Goal: Transaction & Acquisition: Purchase product/service

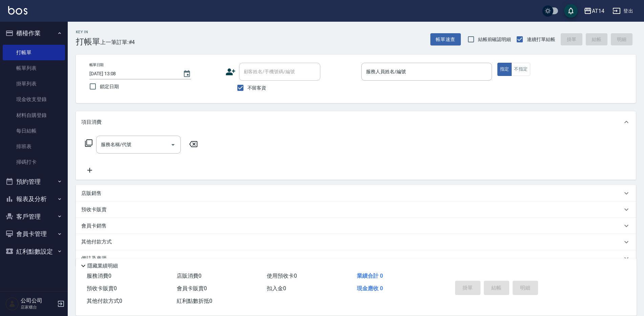
click at [248, 88] on span "不留客資" at bounding box center [257, 87] width 19 height 7
click at [248, 88] on input "不留客資" at bounding box center [240, 88] width 14 height 14
checkbox input "false"
click at [47, 182] on button "預約管理" at bounding box center [34, 182] width 62 height 18
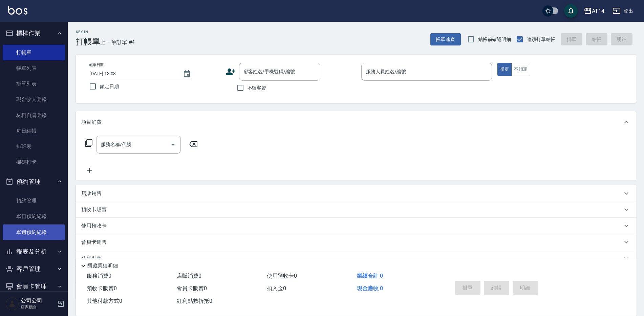
click at [43, 236] on link "單週預約紀錄" at bounding box center [34, 232] width 62 height 16
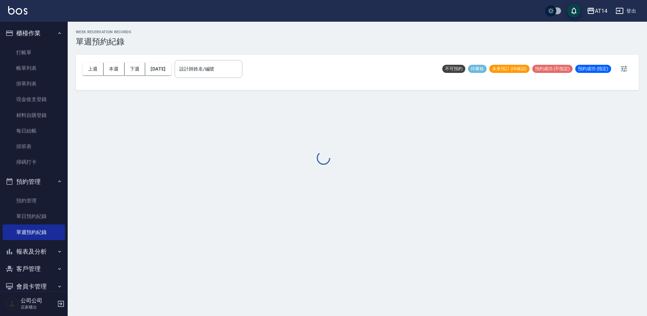
click at [219, 71] on div at bounding box center [323, 158] width 647 height 316
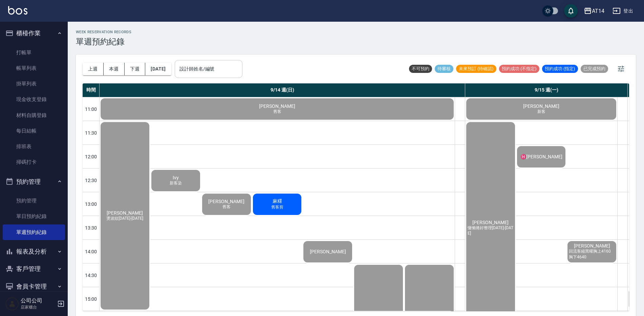
click at [217, 66] on div "設計師姓名/編號 設計師姓名/編號" at bounding box center [209, 69] width 68 height 18
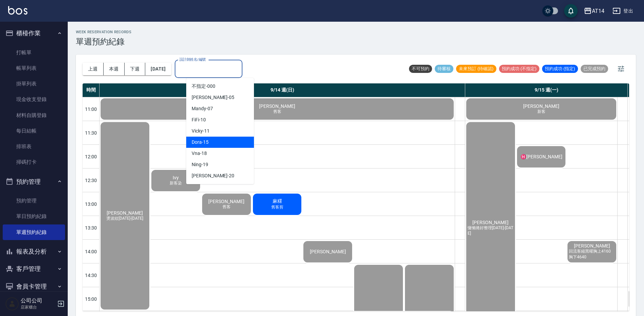
click at [224, 141] on div "Dora -15" at bounding box center [220, 141] width 68 height 11
type input "Dora-15"
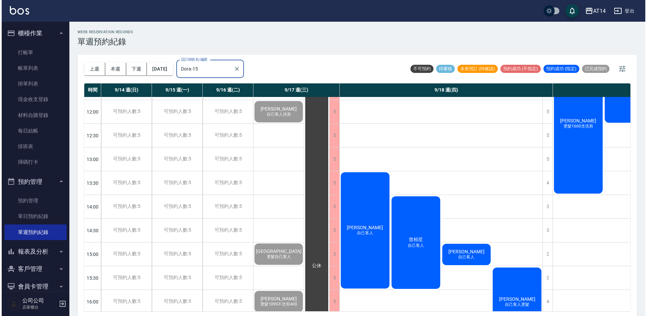
scroll to position [102, 0]
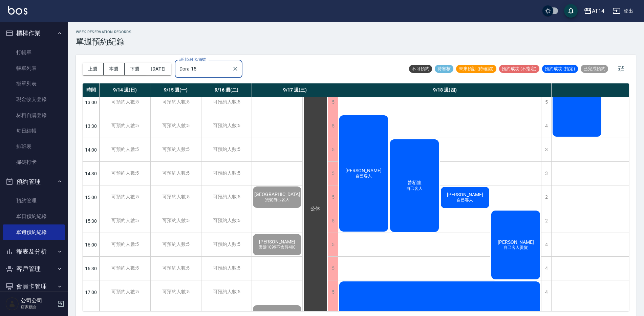
click at [348, 165] on div "姚學嘉 自己客人" at bounding box center [363, 173] width 51 height 118
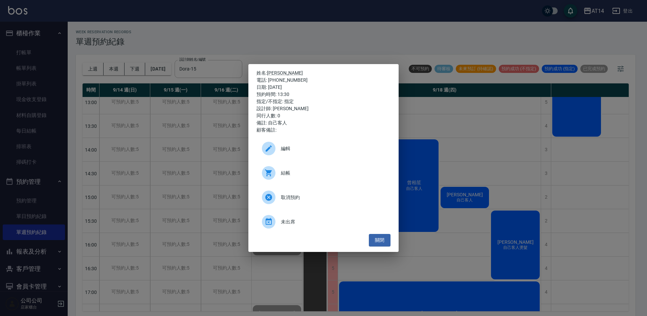
click at [305, 170] on span "結帳" at bounding box center [333, 172] width 104 height 7
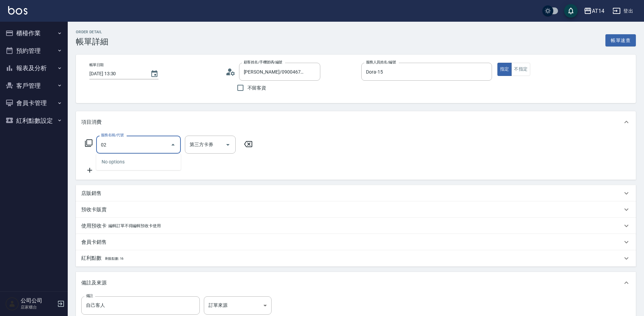
type input "022"
type input "1"
type input "洗髮+剪髮(022)"
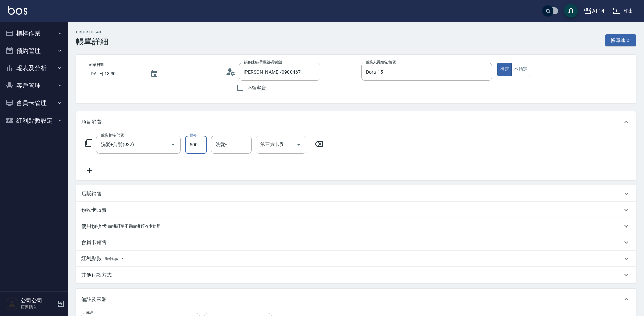
type input "6"
type input "0"
type input "650"
type input "1"
click at [197, 140] on input "650" at bounding box center [196, 144] width 22 height 18
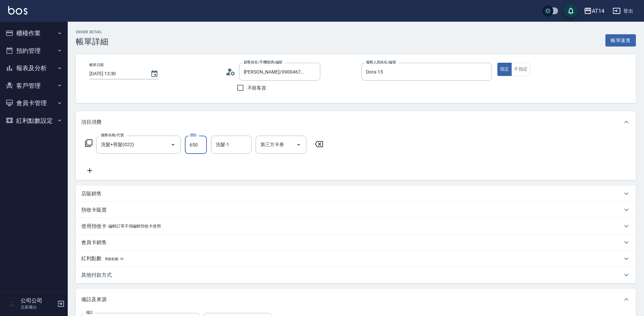
type input "5"
type input "0"
type input "550"
type input "1"
type input "550"
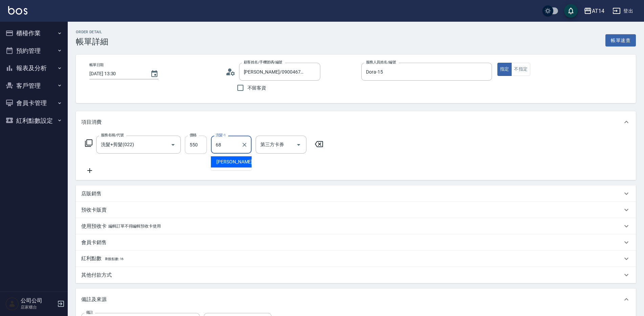
type input "邢語軒-68"
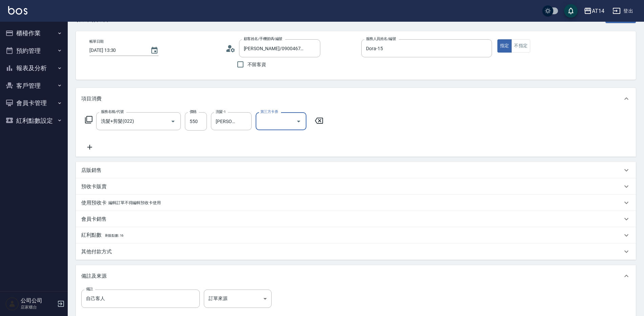
scroll to position [68, 0]
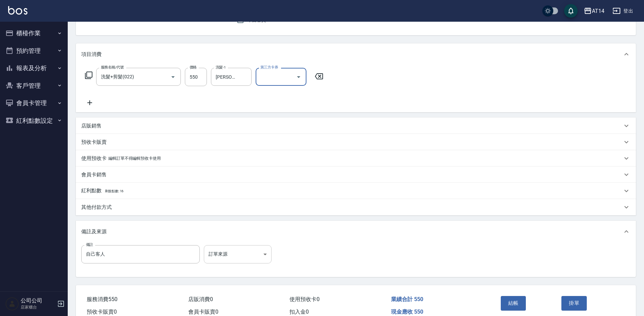
click at [245, 254] on body "AT14 登出 櫃檯作業 打帳單 帳單列表 掛單列表 現金收支登錄 材料自購登錄 每日結帳 排班表 掃碼打卡 預約管理 預約管理 單日預約紀錄 單週預約紀錄 …" at bounding box center [322, 139] width 644 height 414
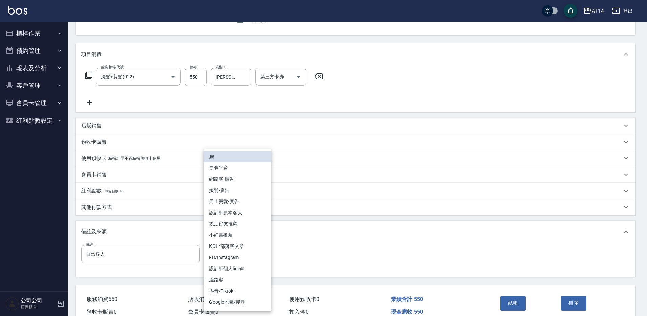
click at [259, 214] on li "設計師原本客人" at bounding box center [238, 212] width 68 height 11
type input "設計師原本客人"
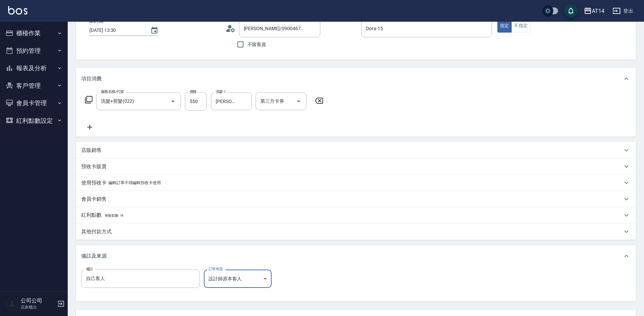
scroll to position [102, 0]
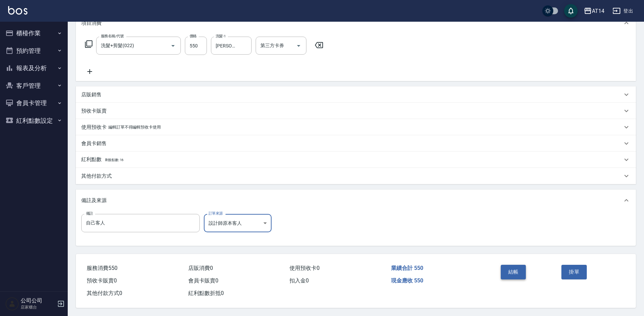
click at [510, 267] on button "結帳" at bounding box center [513, 271] width 25 height 14
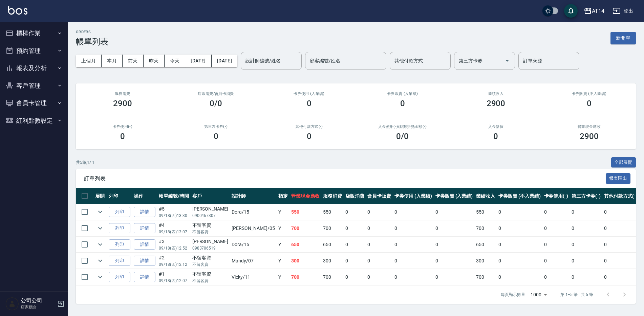
click at [28, 47] on button "預約管理" at bounding box center [34, 51] width 62 height 18
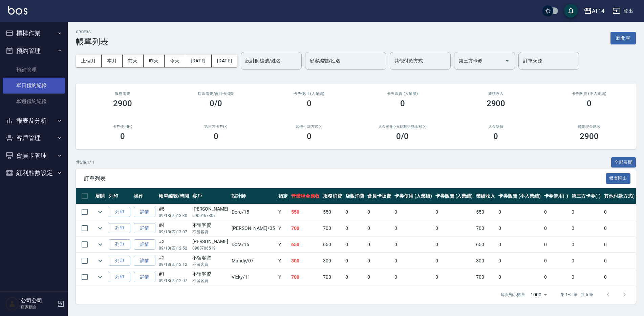
click at [41, 85] on link "單日預約紀錄" at bounding box center [34, 86] width 62 height 16
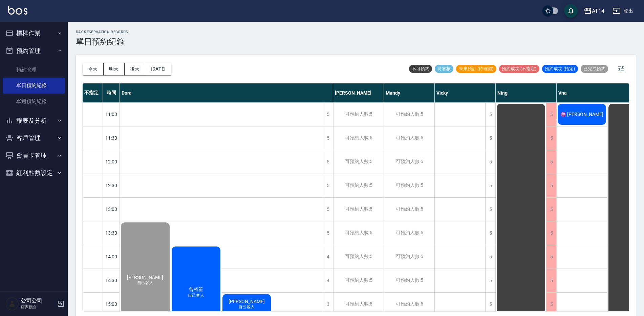
click at [587, 114] on span "♒ [PERSON_NAME]" at bounding box center [582, 113] width 46 height 5
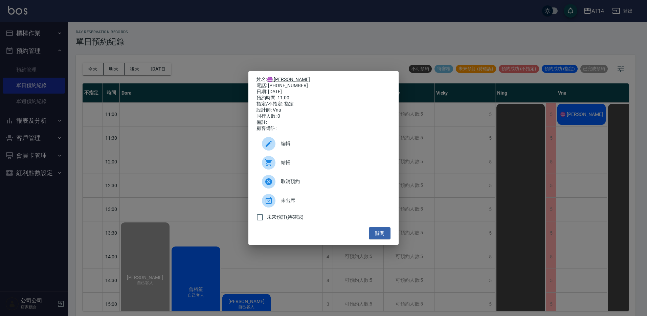
click at [317, 159] on div "結帳" at bounding box center [324, 162] width 134 height 19
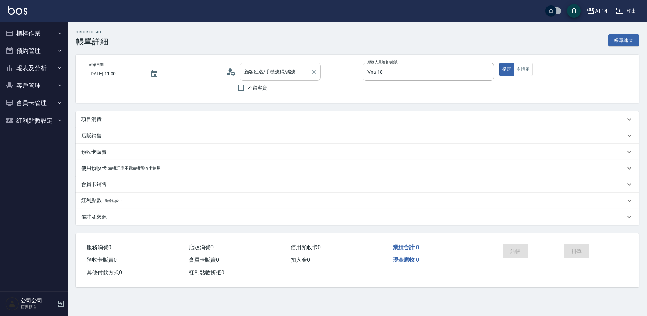
type input "[DATE] 11:00"
type input "Vna-18"
type input "♒ [PERSON_NAME]/0988292107/"
click at [96, 119] on p "項目消費" at bounding box center [91, 119] width 20 height 7
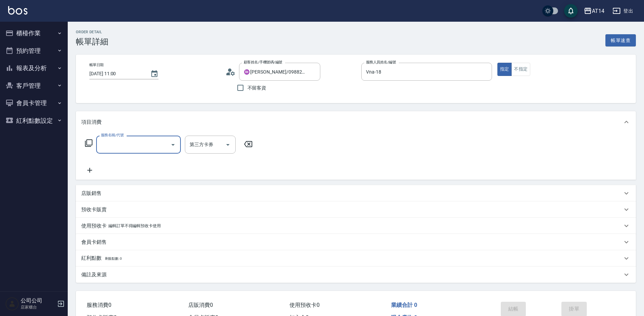
click at [128, 151] on div "服務名稱/代號" at bounding box center [138, 144] width 85 height 18
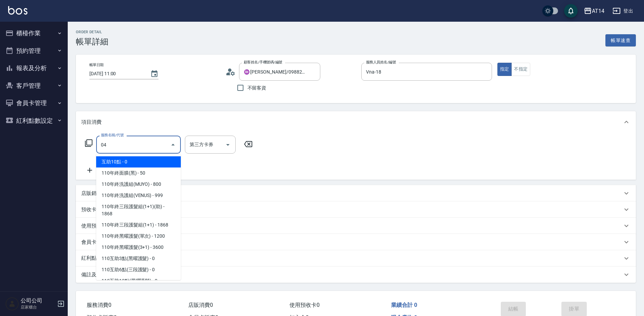
type input "041"
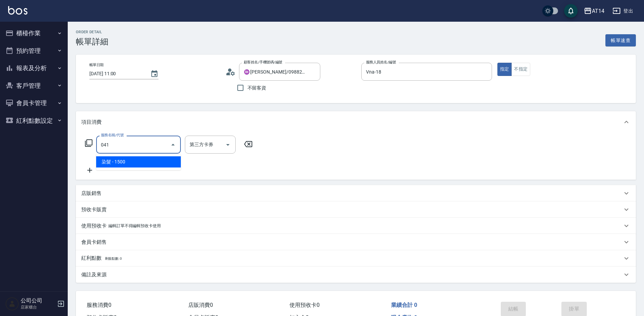
type input "3"
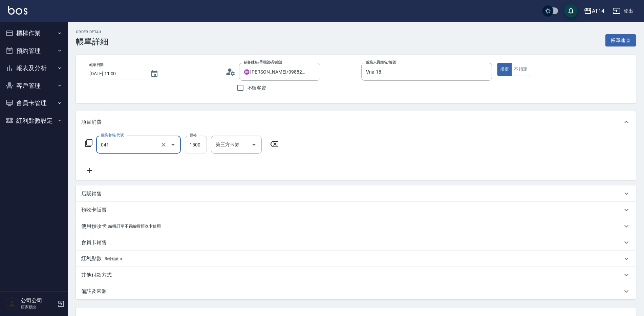
type input "染髮(041)"
click at [195, 146] on input "1500" at bounding box center [196, 144] width 22 height 18
type input "9"
type input "0"
type input "90"
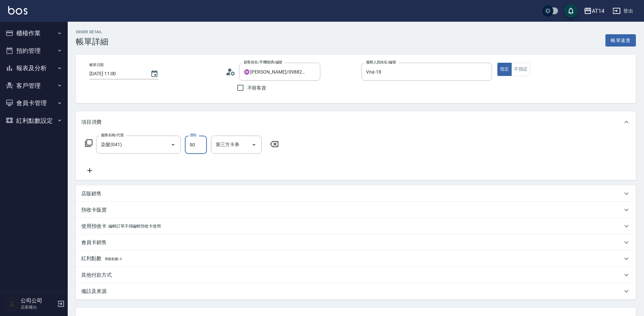
type input "2"
type input "900"
click at [93, 175] on div "服務名稱/代號 染髮(041) 服務名稱/代號 價格 900 價格 第三方卡券 第三方卡券" at bounding box center [356, 156] width 560 height 47
click at [96, 171] on icon at bounding box center [89, 170] width 17 height 8
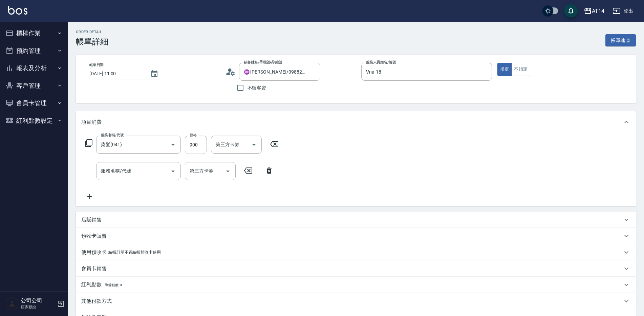
click at [129, 180] on div "服務名稱/代號 染髮(041) 服務名稱/代號 價格 900 價格 第三方卡券 第三方卡券 服務名稱/代號 服務名稱/代號 第三方卡券 第三方卡券" at bounding box center [181, 167] width 201 height 65
click at [134, 173] on input "服務名稱/代號" at bounding box center [133, 171] width 68 height 12
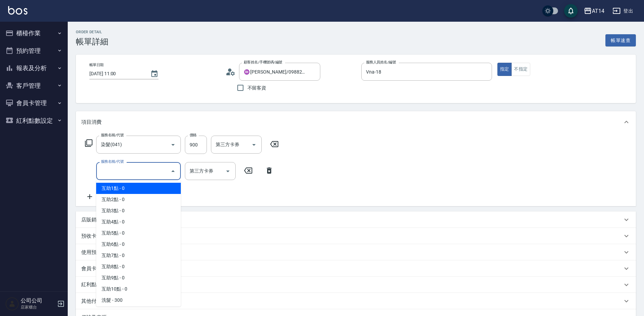
click at [134, 173] on input "服務名稱/代號" at bounding box center [133, 171] width 68 height 12
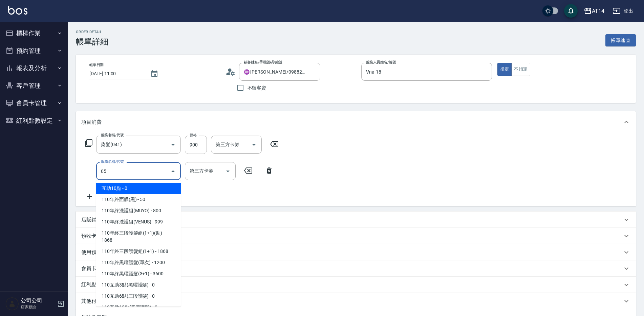
type input "051"
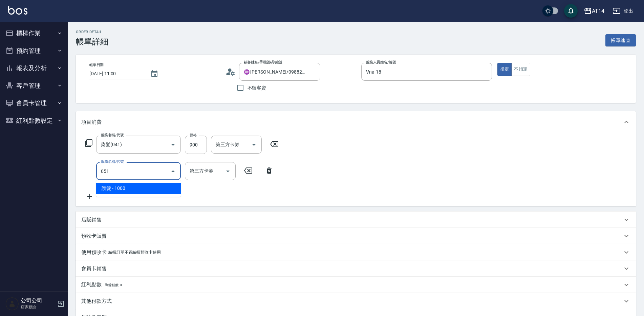
type input "4"
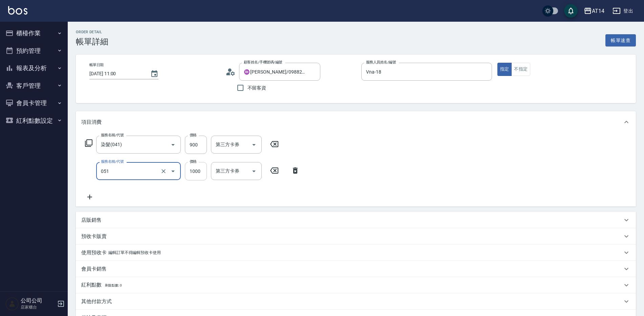
click at [189, 175] on input "1000" at bounding box center [196, 171] width 22 height 18
type input "護髮(051)"
type input "2"
type input "2339"
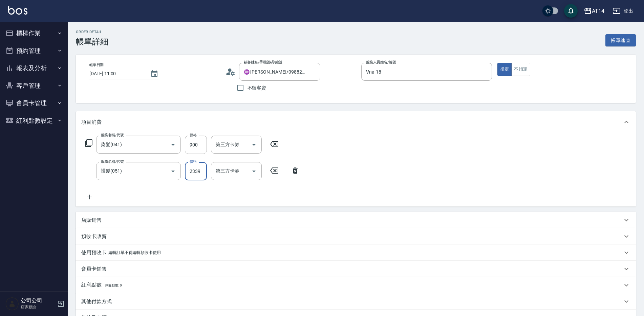
type input "6"
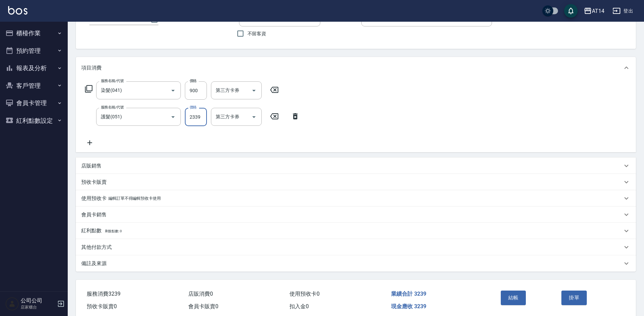
scroll to position [68, 0]
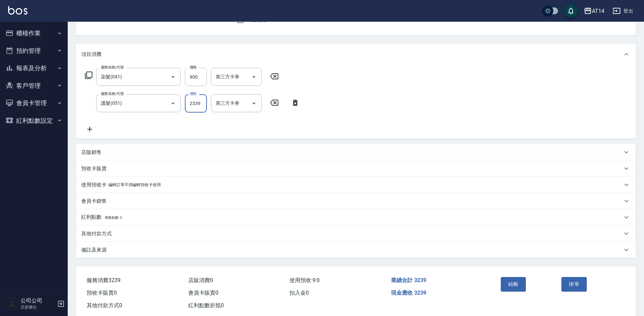
type input "2339"
click at [128, 233] on div "其他付款方式" at bounding box center [351, 233] width 541 height 7
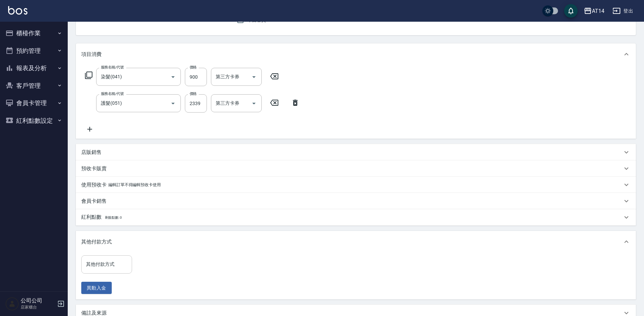
click at [119, 265] on input "其他付款方式" at bounding box center [106, 264] width 45 height 12
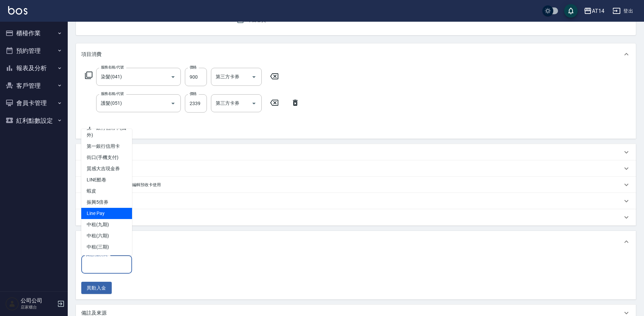
click at [106, 212] on span "Line Pay" at bounding box center [106, 213] width 51 height 11
type input "Line Pay"
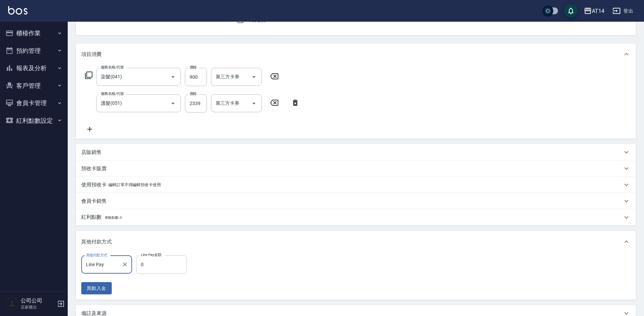
click at [159, 260] on input "0" at bounding box center [161, 264] width 51 height 18
type input "3239"
type input "0"
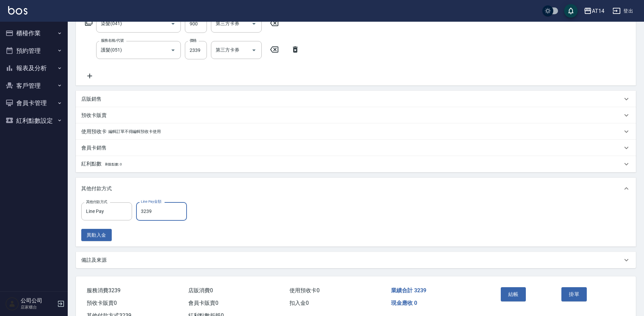
scroll to position [146, 0]
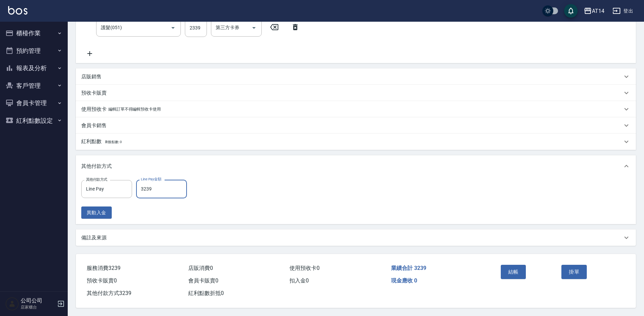
type input "3239"
click at [126, 234] on div "備註及來源" at bounding box center [351, 237] width 541 height 7
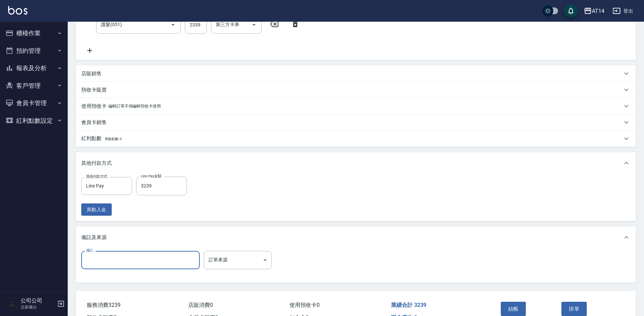
click at [145, 254] on input "備註" at bounding box center [140, 260] width 119 height 18
click at [237, 262] on body "AT14 登出 櫃檯作業 打帳單 帳單列表 掛單列表 現金收支登錄 材料自購登錄 每日結帳 排班表 掃碼打卡 預約管理 預約管理 單日預約紀錄 單週預約紀錄 …" at bounding box center [322, 103] width 644 height 499
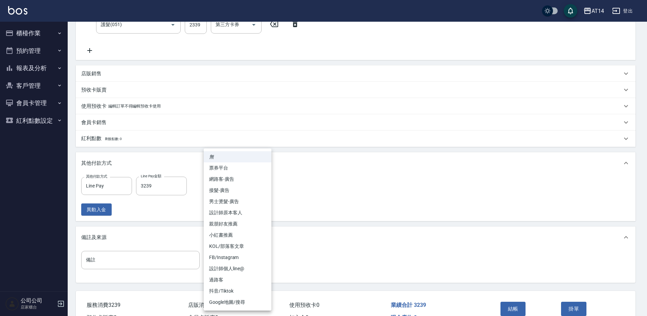
click at [251, 212] on li "設計師原本客人" at bounding box center [238, 212] width 68 height 11
type input "設計師原本客人"
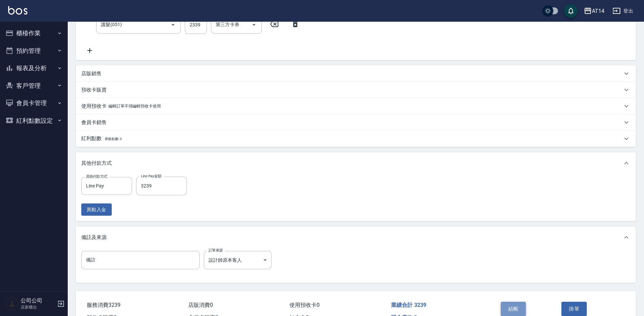
click at [522, 306] on button "結帳" at bounding box center [513, 308] width 25 height 14
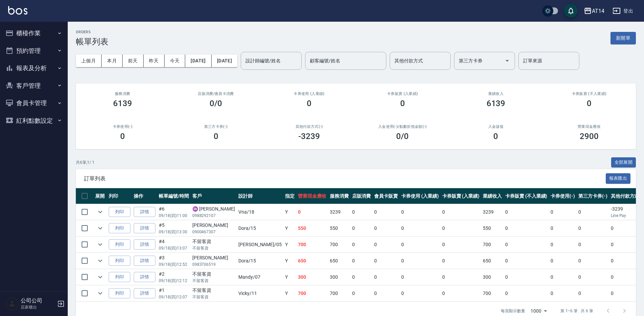
click at [48, 28] on button "櫃檯作業" at bounding box center [34, 33] width 62 height 18
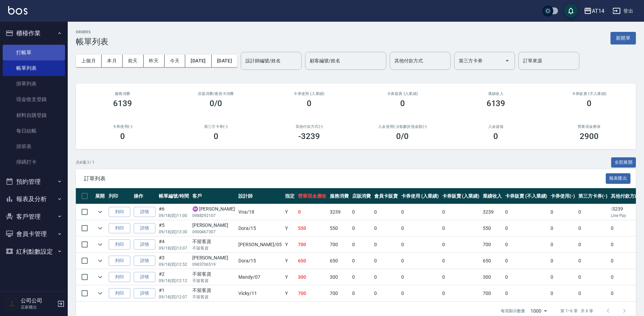
click at [53, 46] on link "打帳單" at bounding box center [34, 53] width 62 height 16
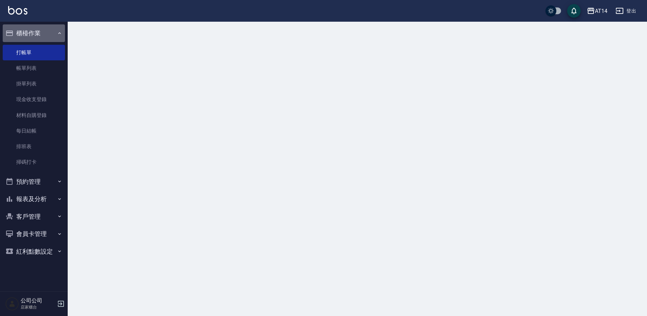
click at [54, 32] on button "櫃檯作業" at bounding box center [34, 33] width 62 height 18
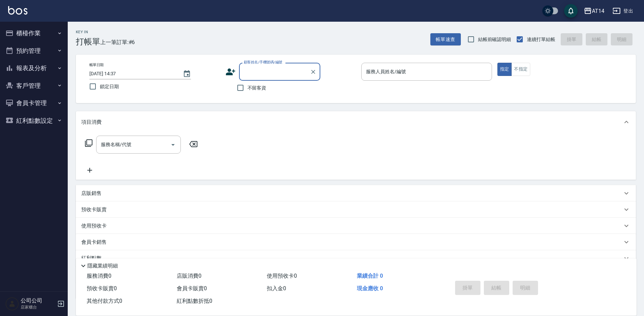
click at [29, 31] on button "櫃檯作業" at bounding box center [34, 33] width 62 height 18
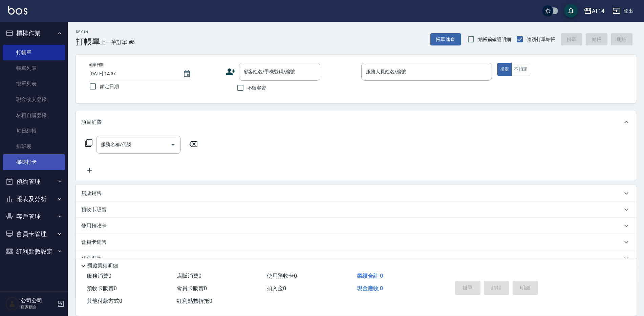
click at [31, 163] on link "掃碼打卡" at bounding box center [34, 162] width 62 height 16
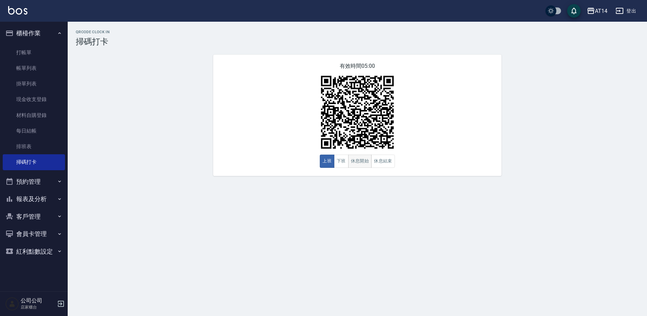
click at [361, 161] on button "休息開始" at bounding box center [360, 160] width 24 height 13
